Goal: Task Accomplishment & Management: Manage account settings

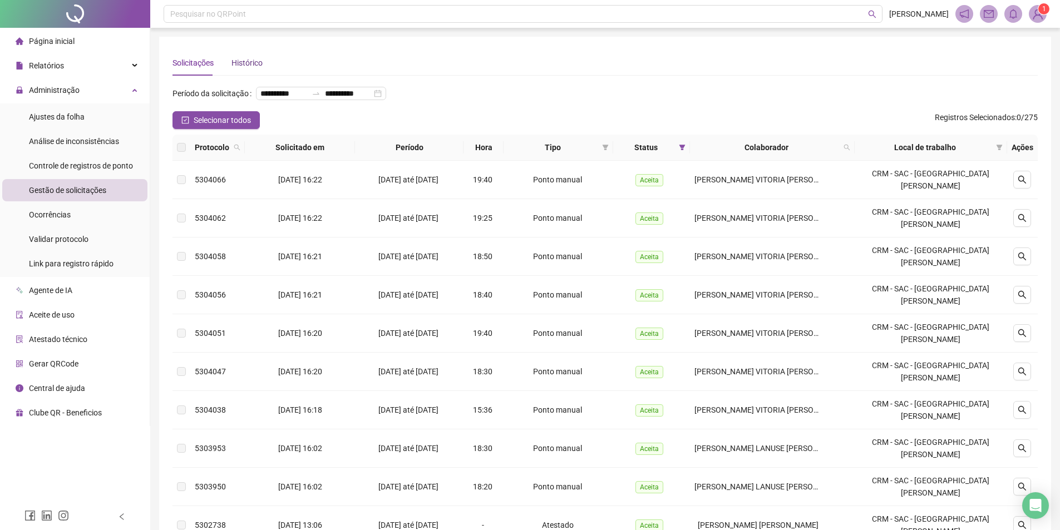
click at [237, 62] on div "Histórico" at bounding box center [246, 63] width 31 height 12
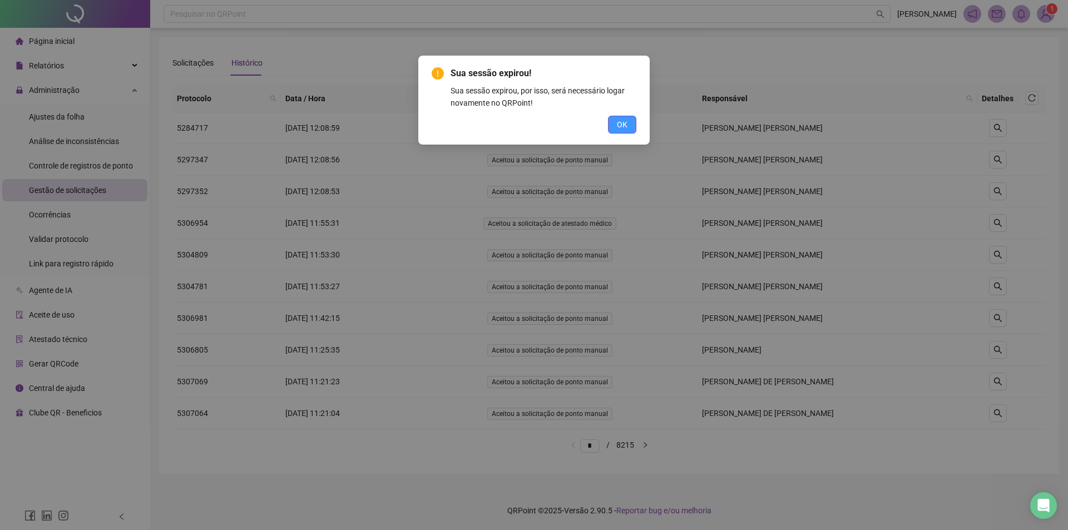
click at [627, 126] on span "OK" at bounding box center [622, 124] width 11 height 12
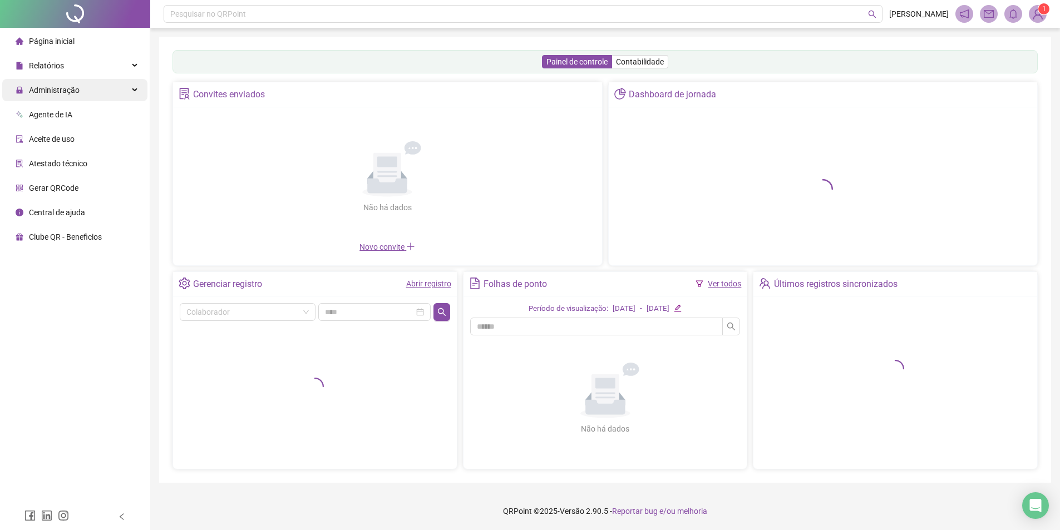
click at [94, 95] on div "Administração" at bounding box center [74, 90] width 145 height 22
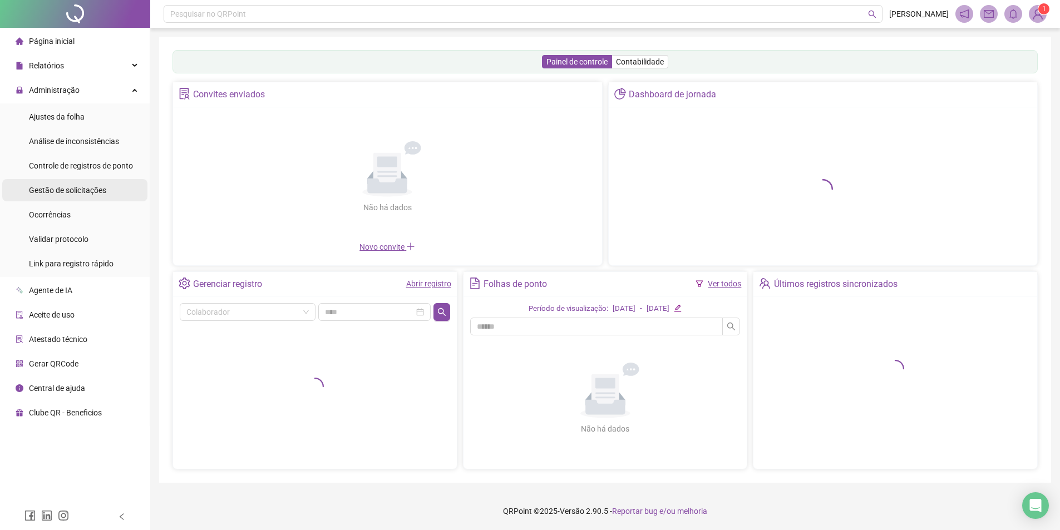
click at [101, 201] on div "Gestão de solicitações" at bounding box center [67, 190] width 77 height 22
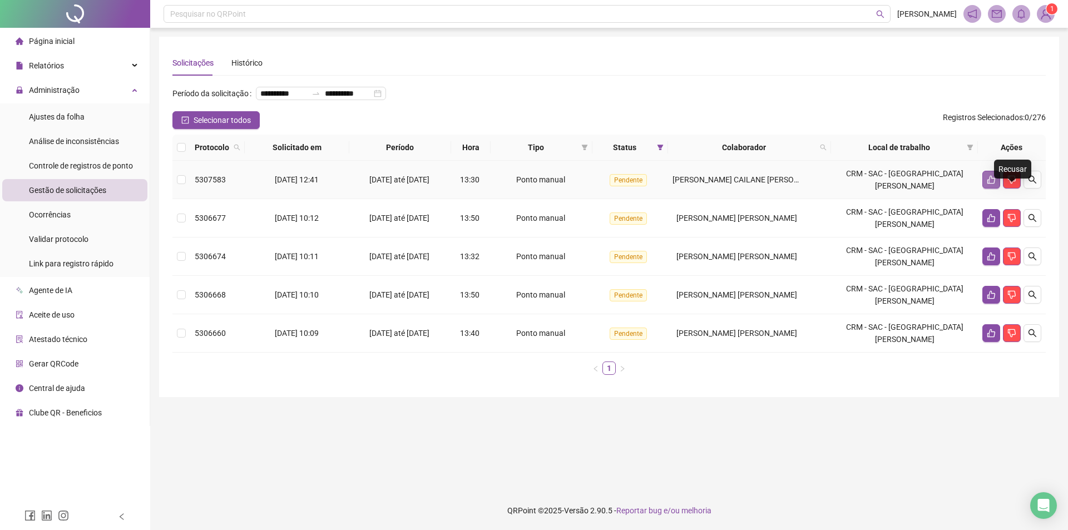
click at [989, 184] on icon "like" at bounding box center [991, 180] width 8 height 8
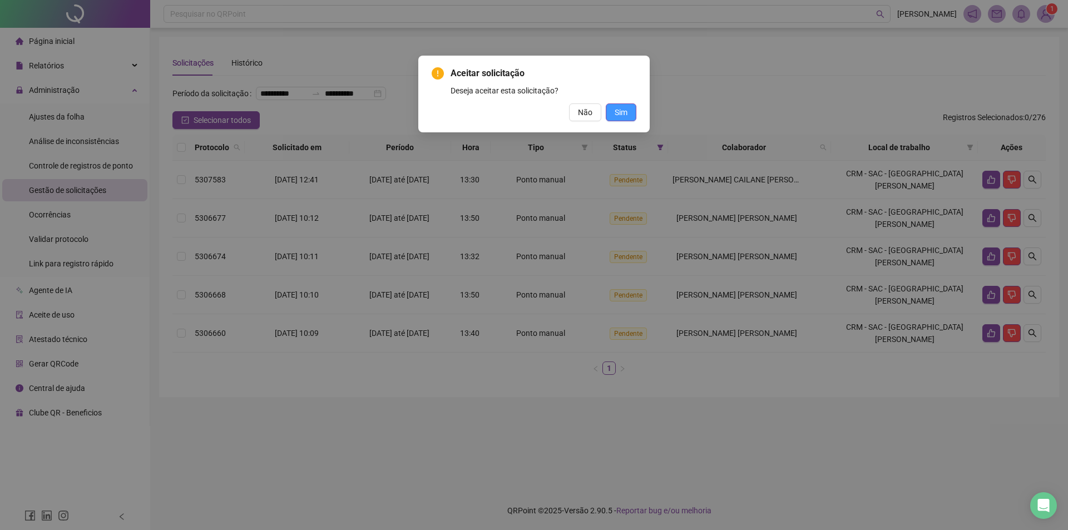
click at [621, 113] on span "Sim" at bounding box center [621, 112] width 13 height 12
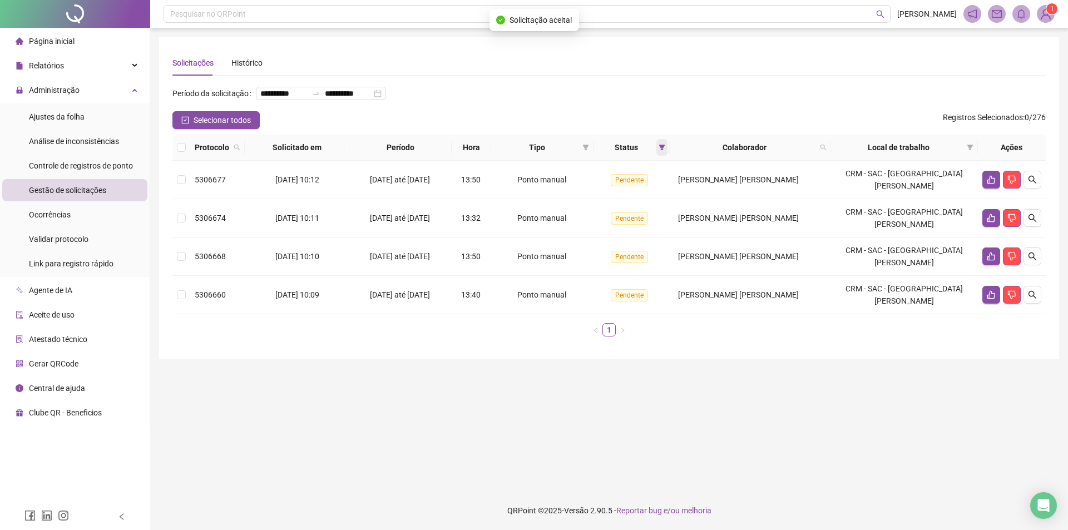
click at [668, 156] on span at bounding box center [661, 147] width 11 height 17
click at [669, 244] on span "OK" at bounding box center [670, 246] width 11 height 12
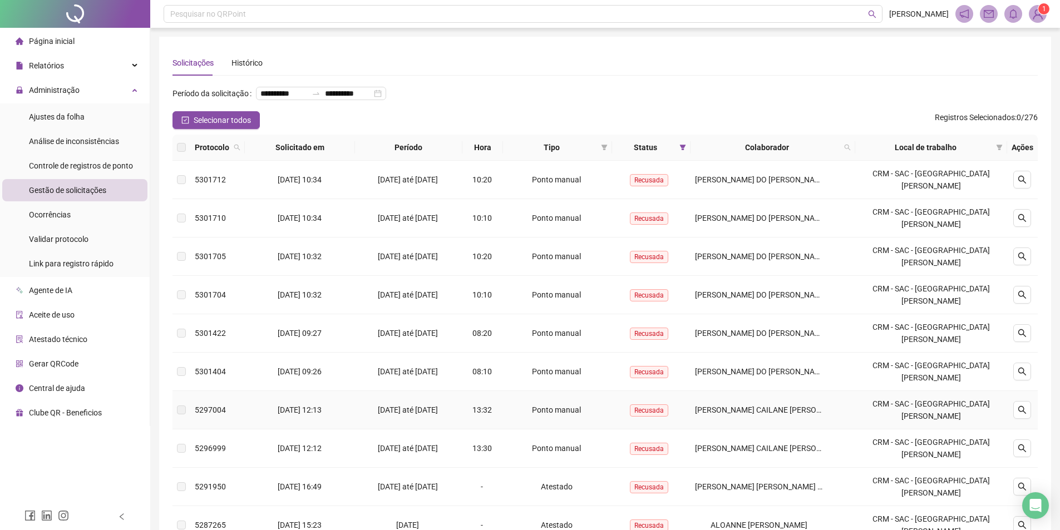
click at [660, 404] on span "Recusada" at bounding box center [649, 410] width 38 height 12
click at [646, 443] on span "Recusada" at bounding box center [649, 449] width 38 height 12
click at [81, 122] on div "Ajustes da folha" at bounding box center [57, 117] width 56 height 22
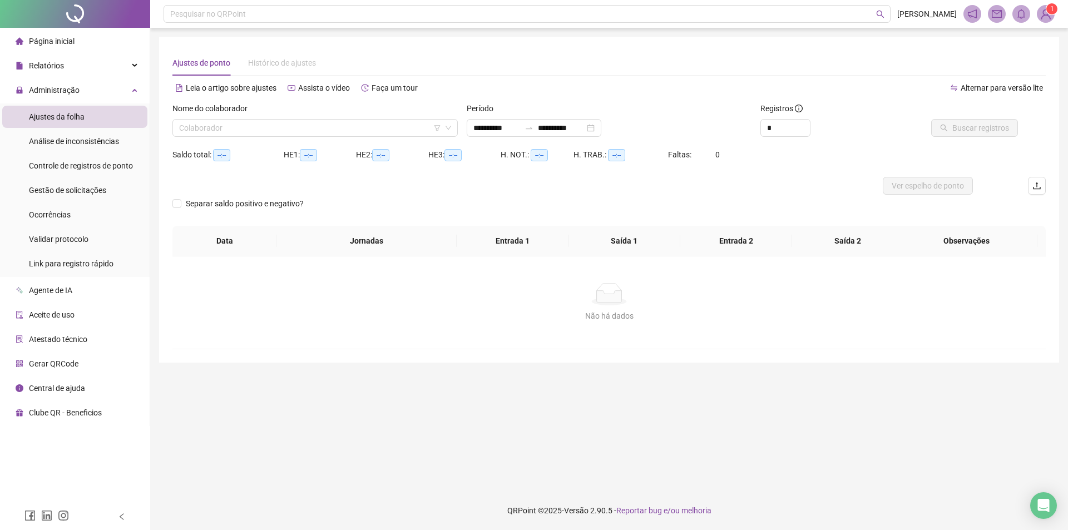
type input "**********"
drag, startPoint x: 76, startPoint y: 197, endPoint x: 85, endPoint y: 199, distance: 9.5
click at [76, 197] on div "Gestão de solicitações" at bounding box center [67, 190] width 77 height 22
